Goal: Transaction & Acquisition: Purchase product/service

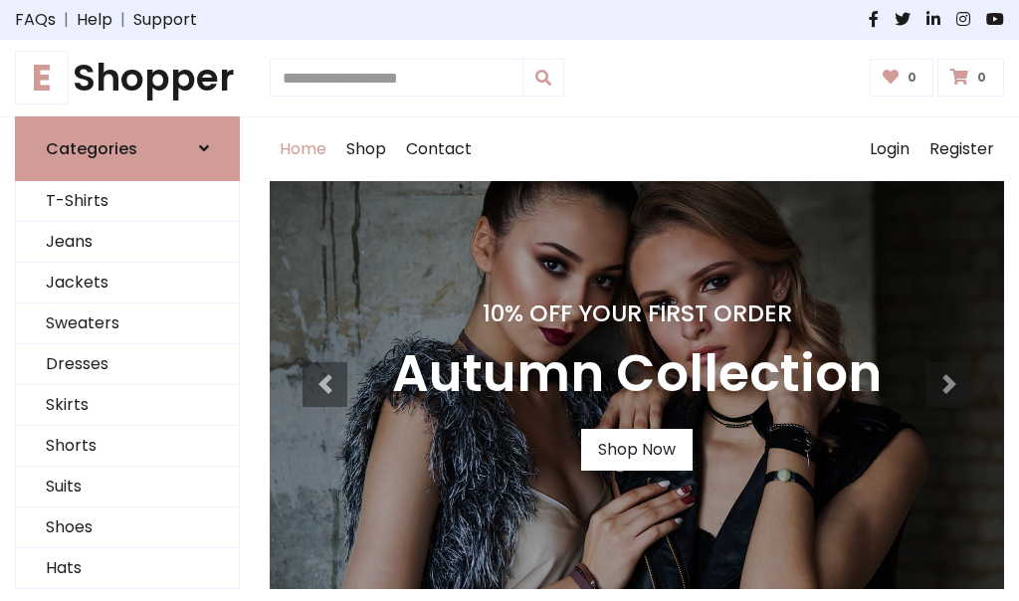
click at [510, 301] on h4 "10% Off Your First Order" at bounding box center [637, 314] width 490 height 28
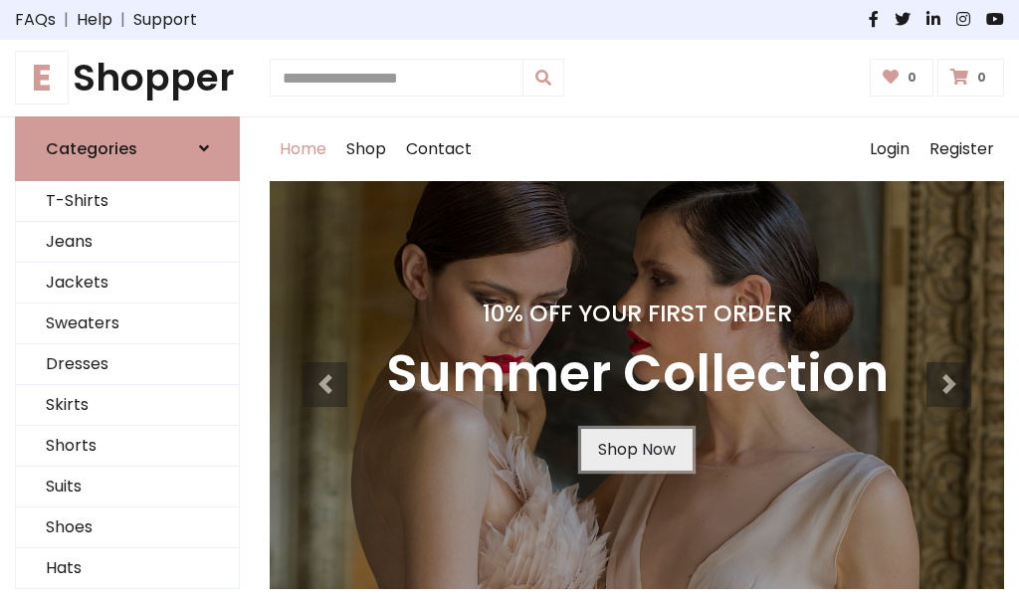
click at [636, 449] on link "Shop Now" at bounding box center [637, 450] width 112 height 42
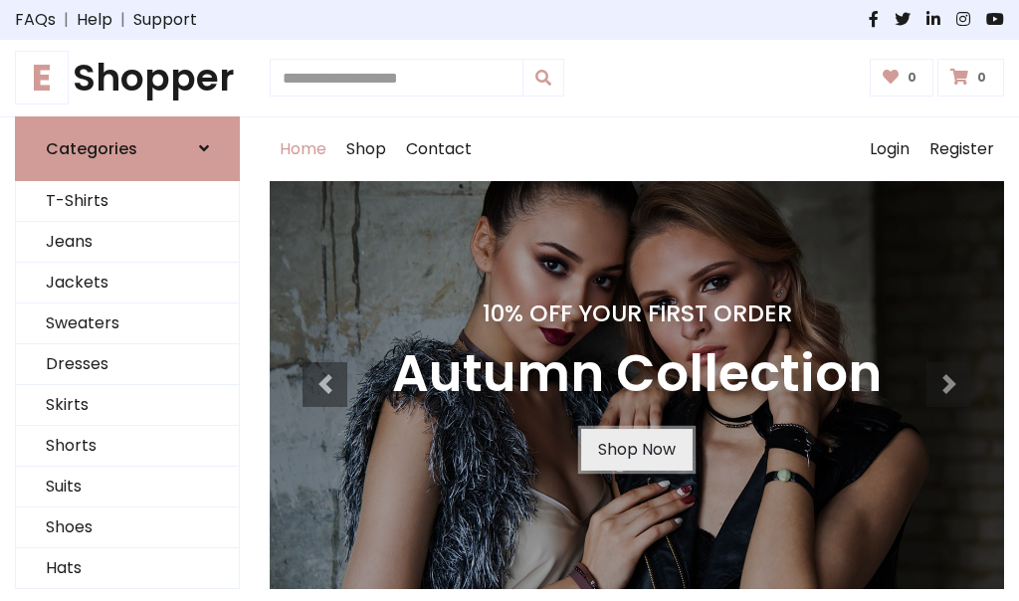
click at [636, 449] on link "Shop Now" at bounding box center [637, 450] width 112 height 42
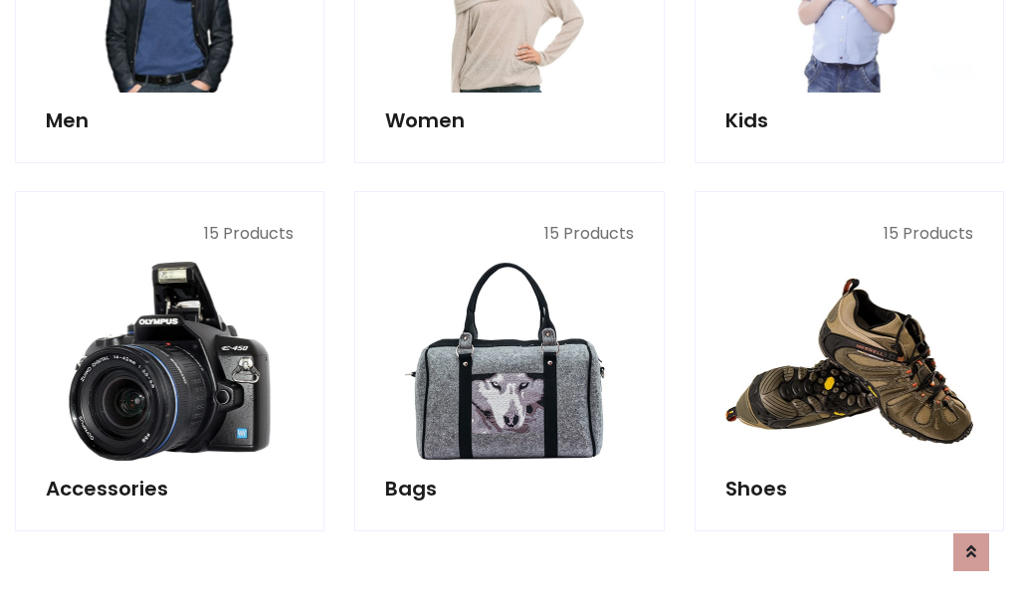
scroll to position [1985, 0]
